Goal: Information Seeking & Learning: Find specific fact

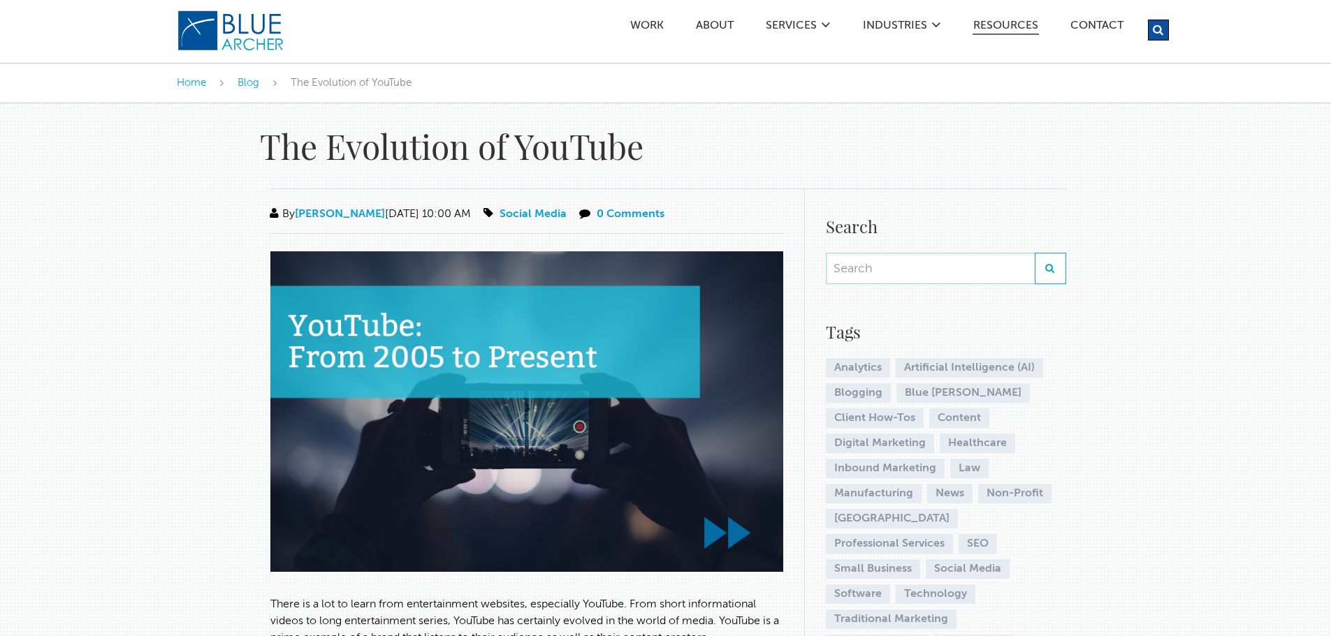
click at [1023, 25] on link "Resources" at bounding box center [1005, 27] width 66 height 15
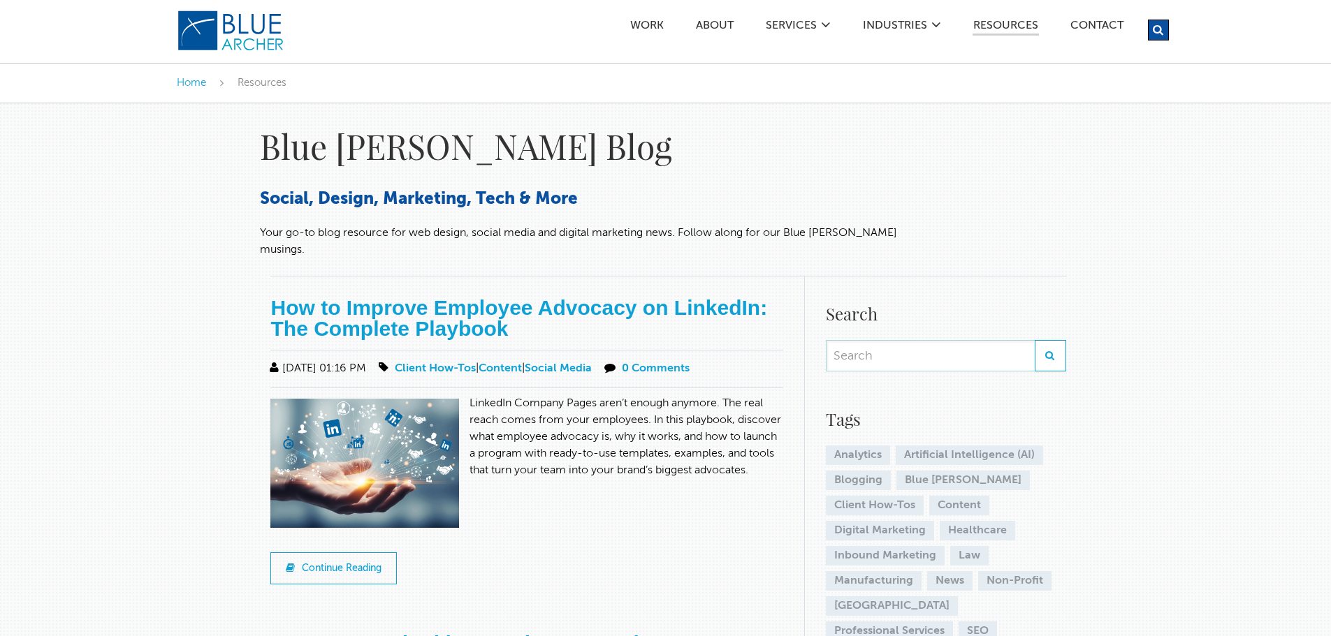
click at [1102, 17] on div "Work ABOUT SERVICES Digital Strategy Marketing Web Design & Development Custom …" at bounding box center [791, 28] width 754 height 56
click at [1090, 24] on link "Contact" at bounding box center [1096, 27] width 54 height 15
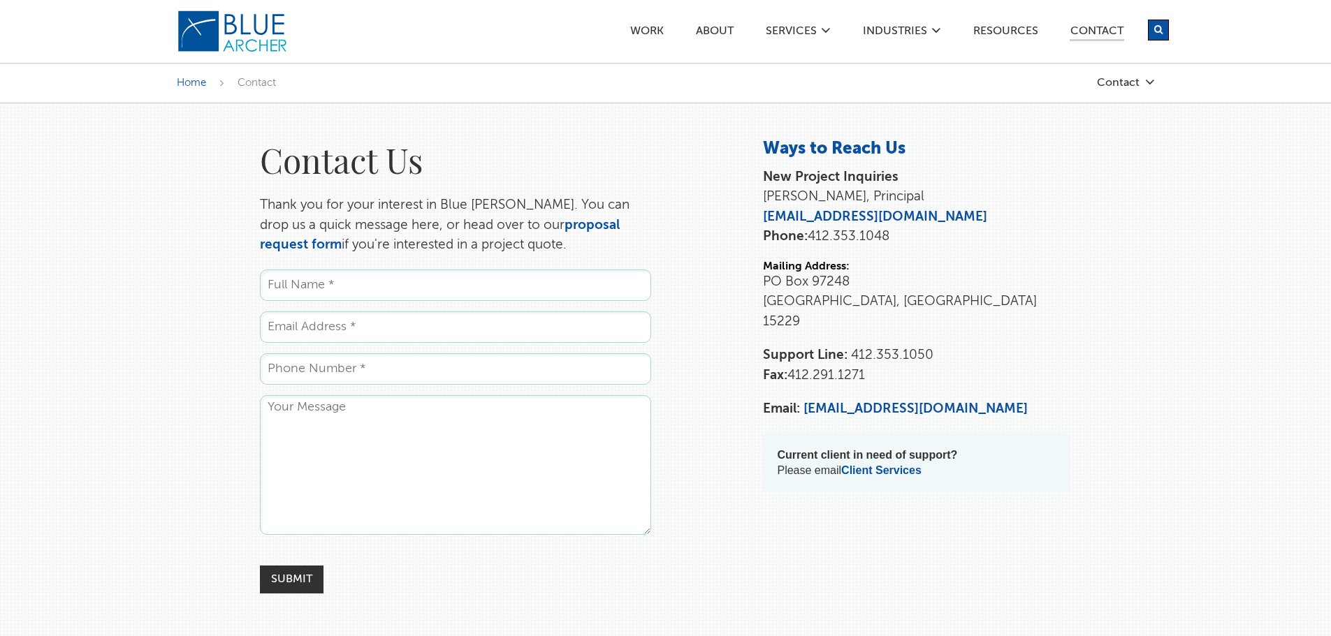
click at [1161, 26] on icon "submit" at bounding box center [1158, 29] width 8 height 9
type input "citations"
click at [1148, 20] on button "submit" at bounding box center [1158, 30] width 21 height 21
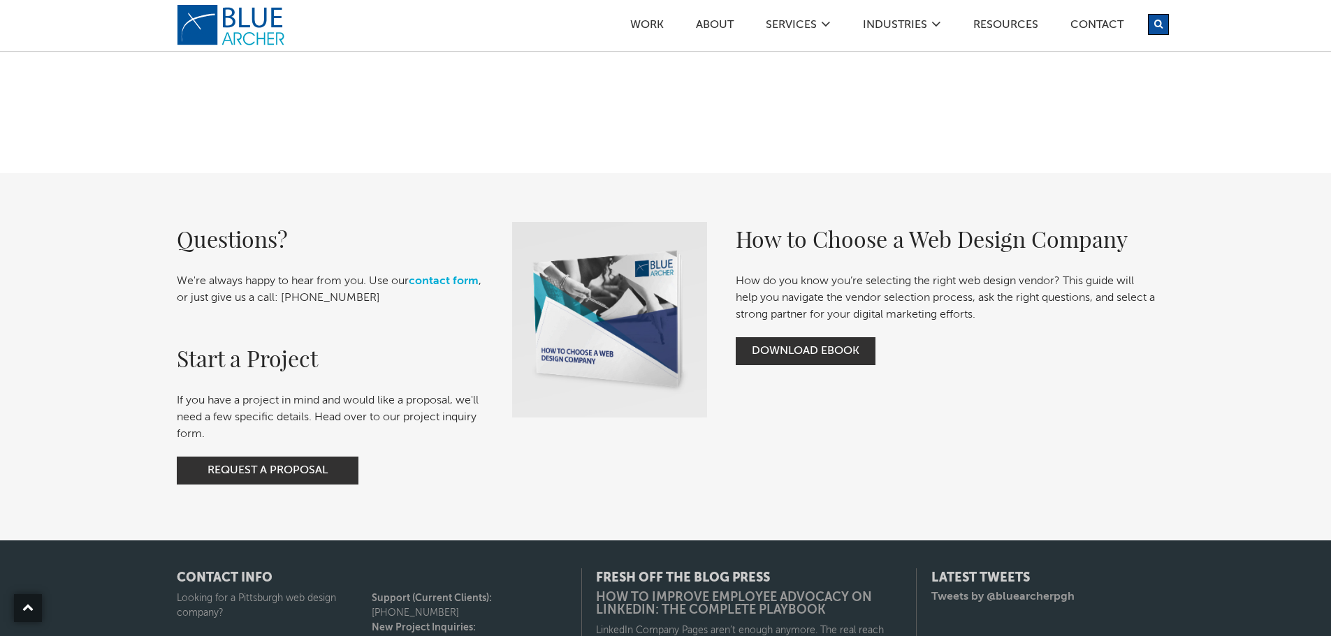
scroll to position [349, 0]
